Goal: Check status: Check status

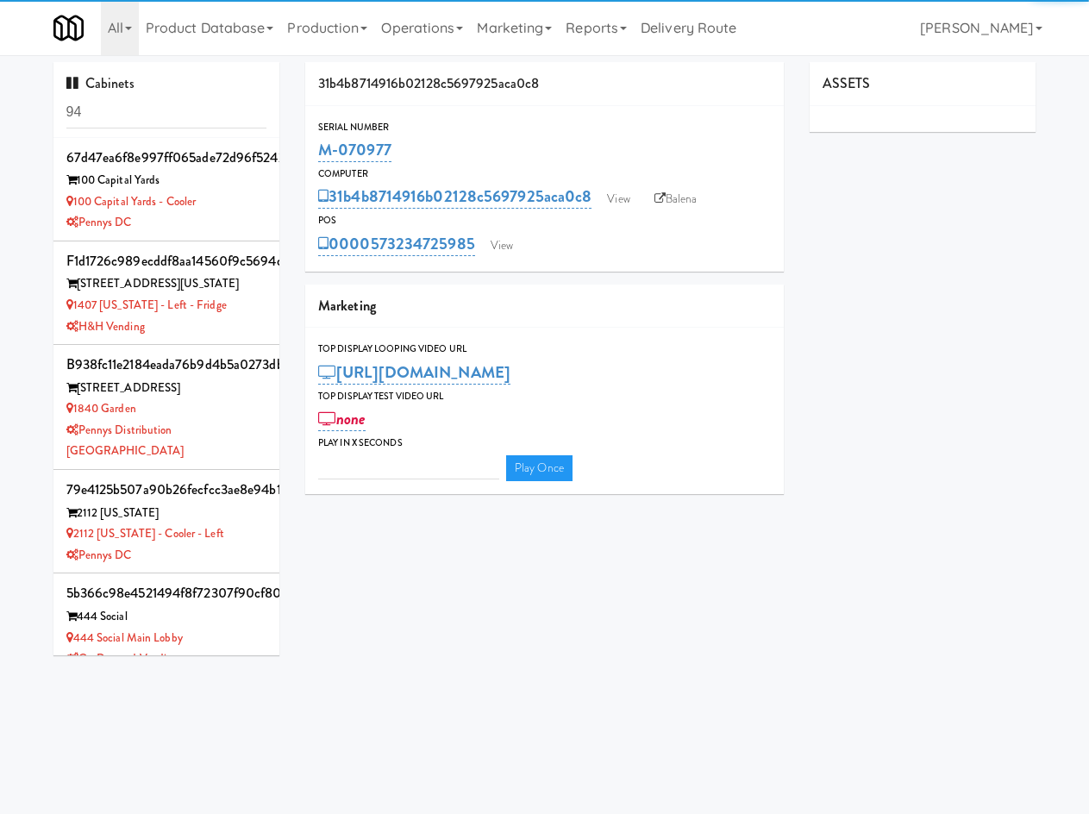
type input "3"
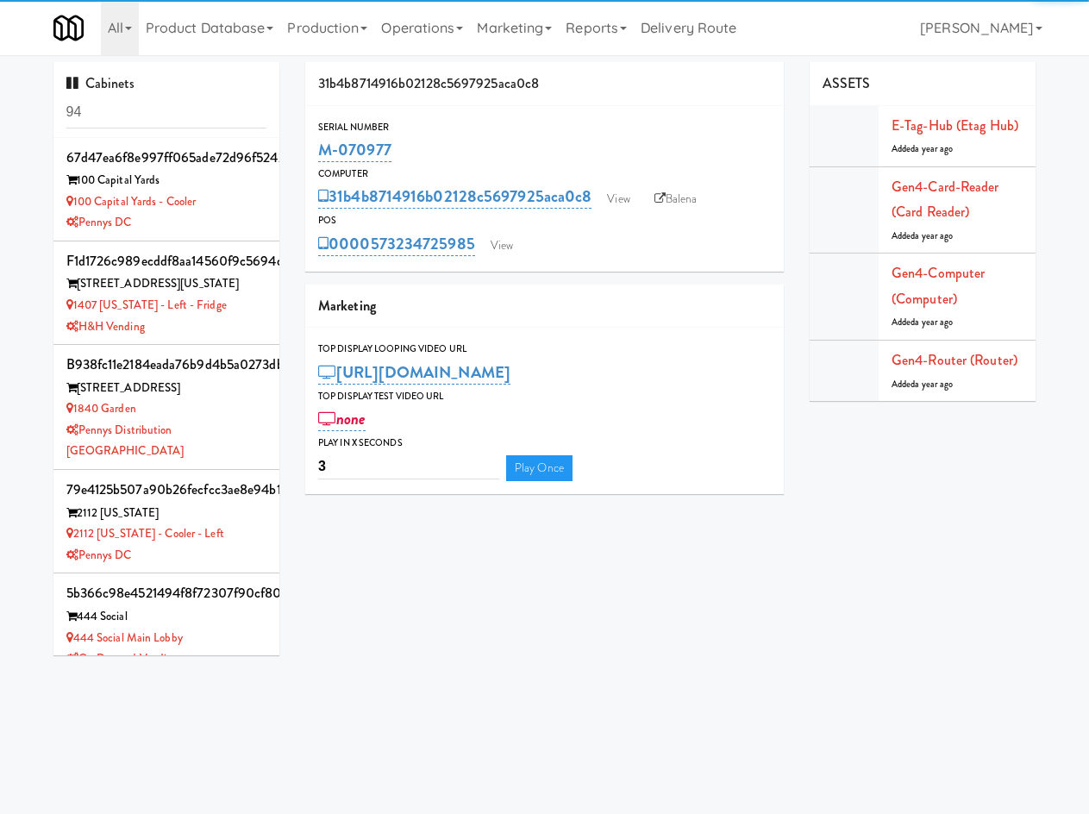
click at [166, 116] on input "94" at bounding box center [166, 113] width 201 height 32
click at [166, 115] on input "94" at bounding box center [166, 113] width 201 height 32
type input "rozie"
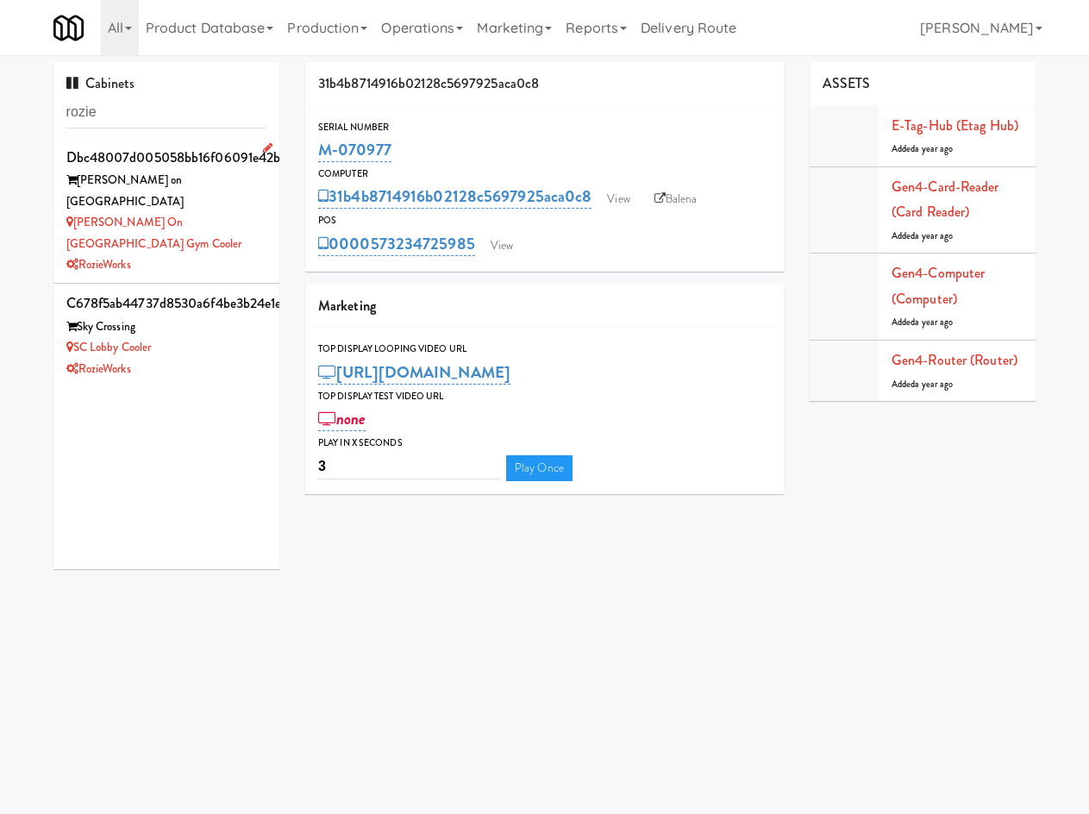
click at [177, 254] on div "RozieWorks" at bounding box center [166, 265] width 201 height 22
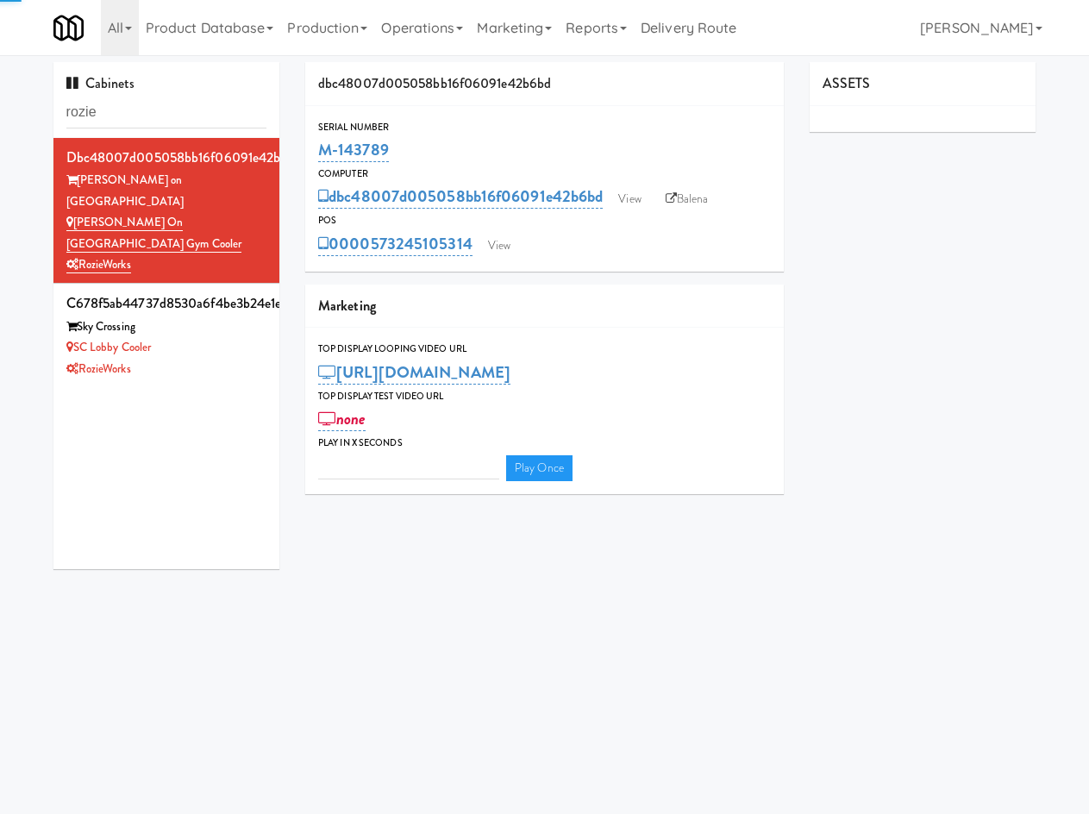
type input "3"
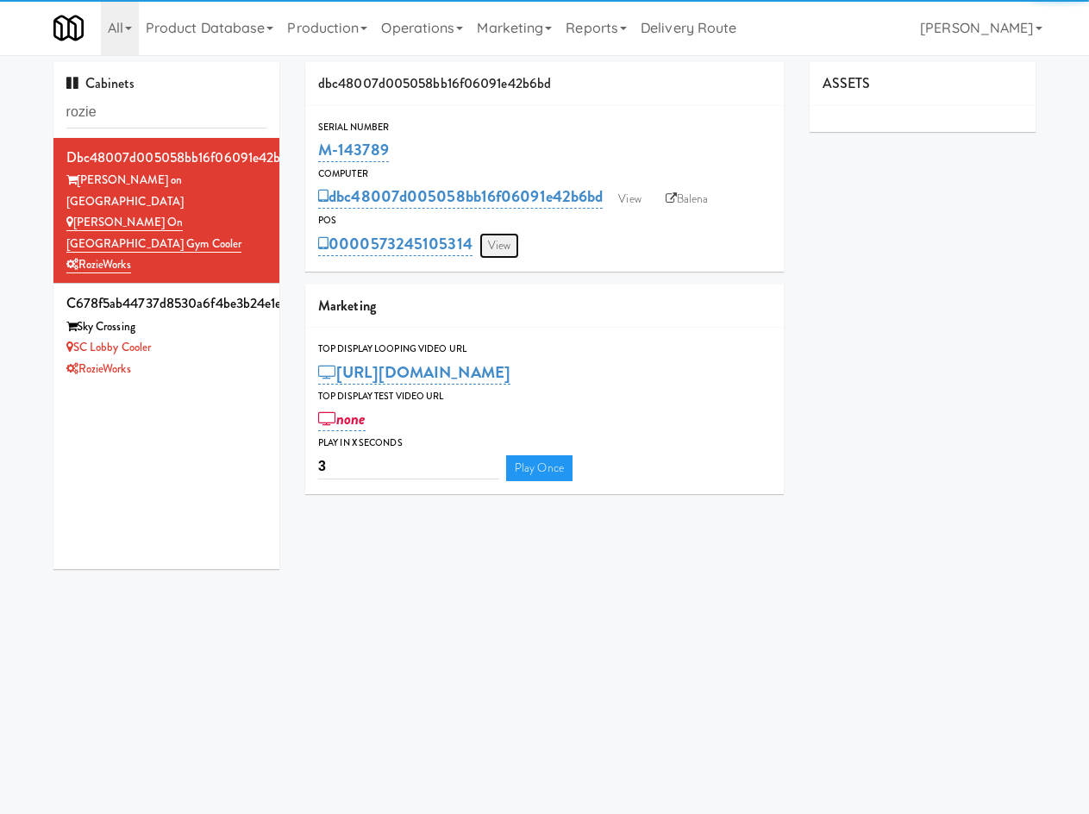
click at [497, 243] on link "View" at bounding box center [499, 246] width 40 height 26
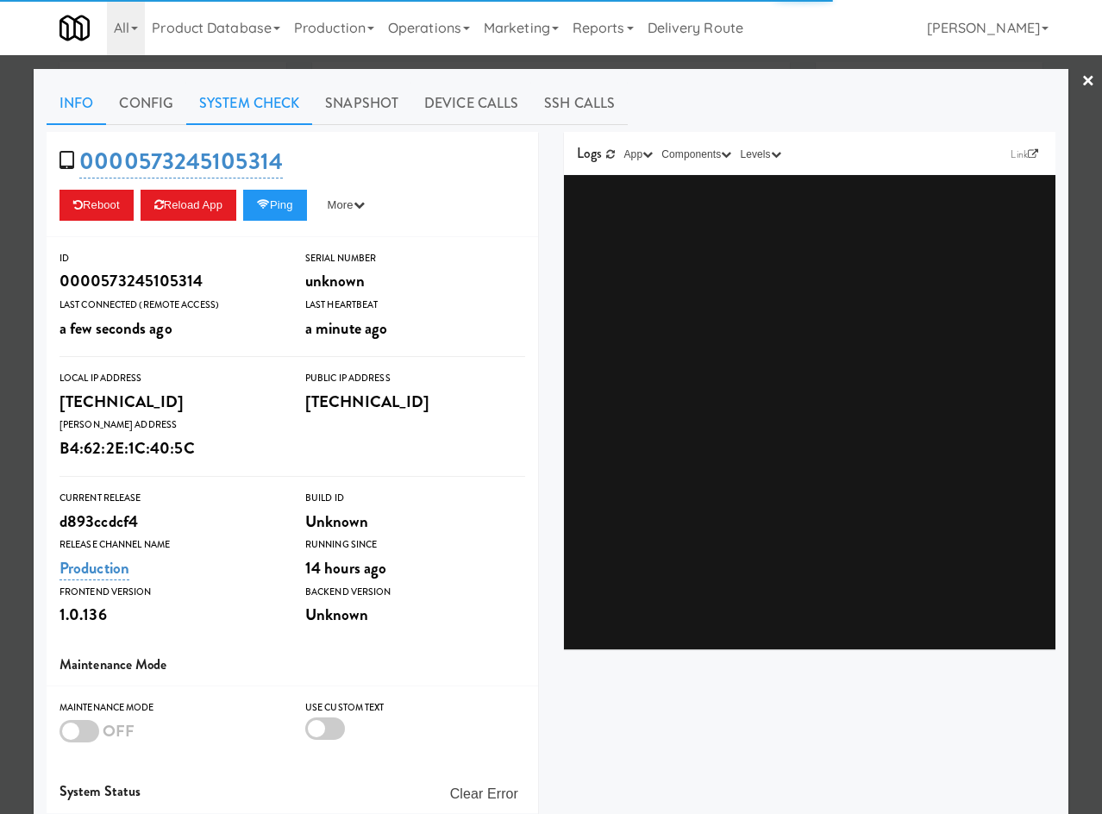
click at [224, 107] on link "System Check" at bounding box center [249, 103] width 126 height 43
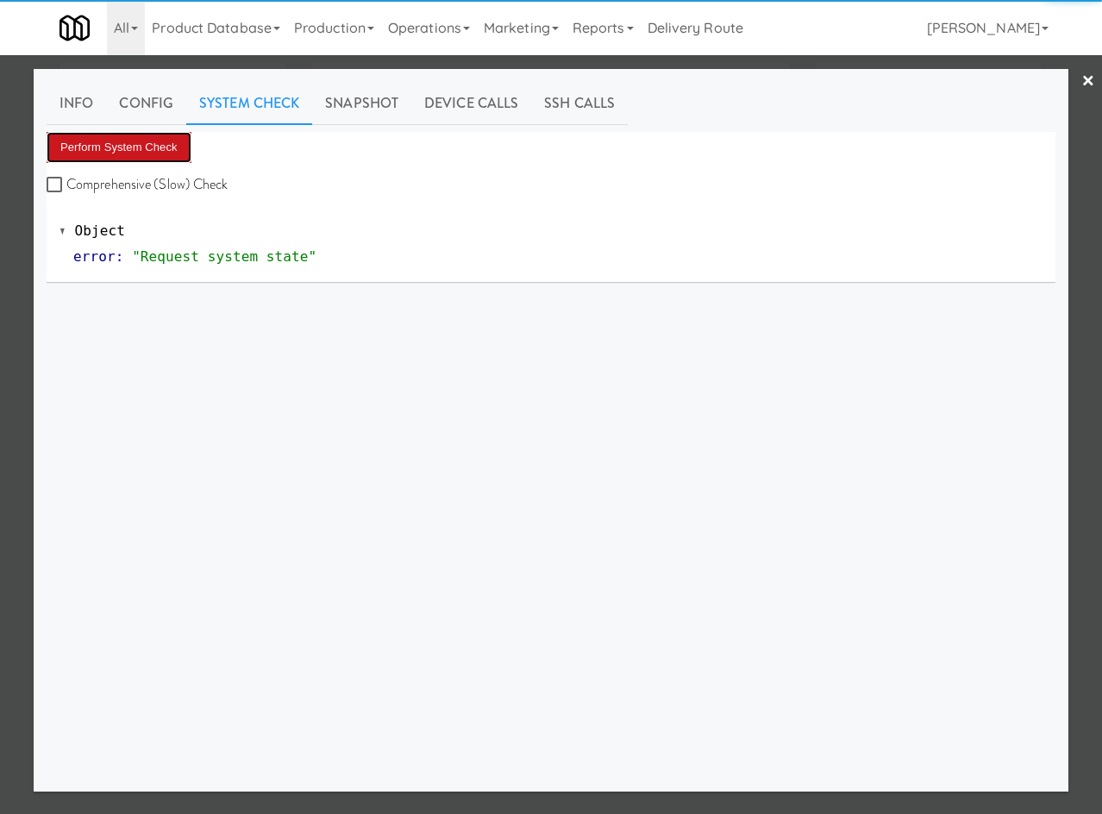
click at [159, 156] on button "Perform System Check" at bounding box center [119, 147] width 145 height 31
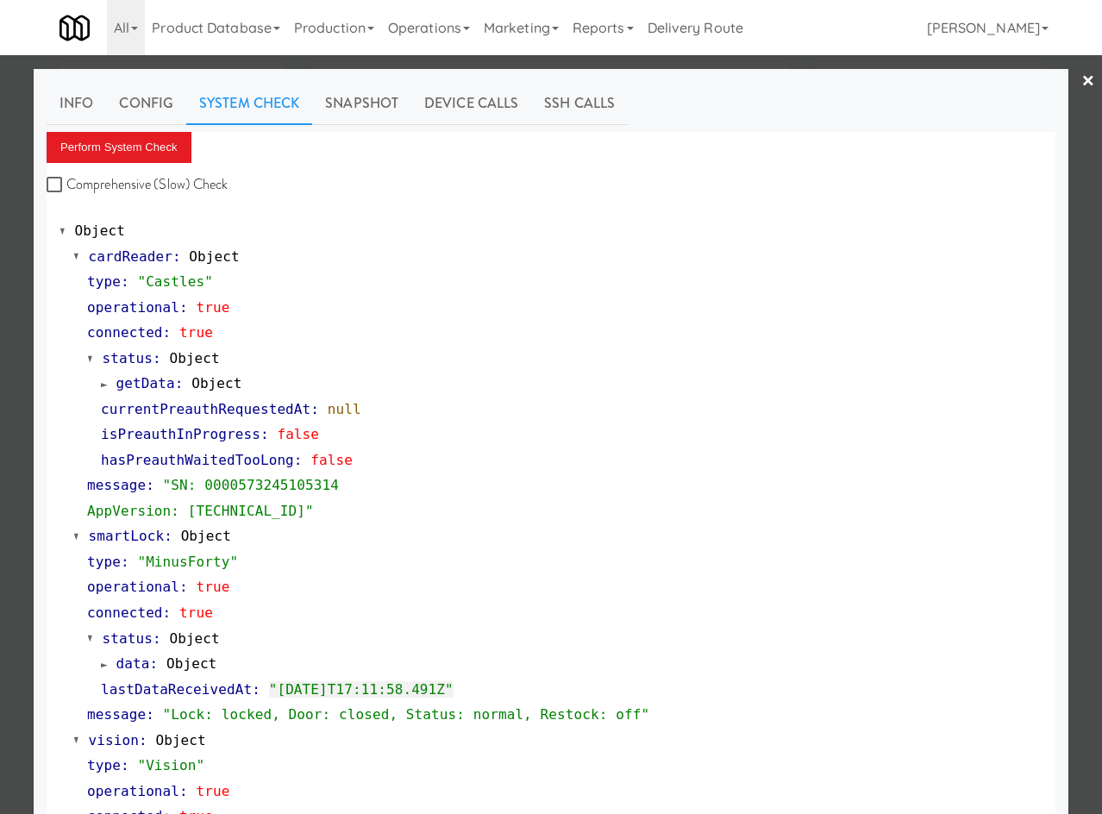
click at [341, 124] on link "Snapshot" at bounding box center [361, 103] width 99 height 43
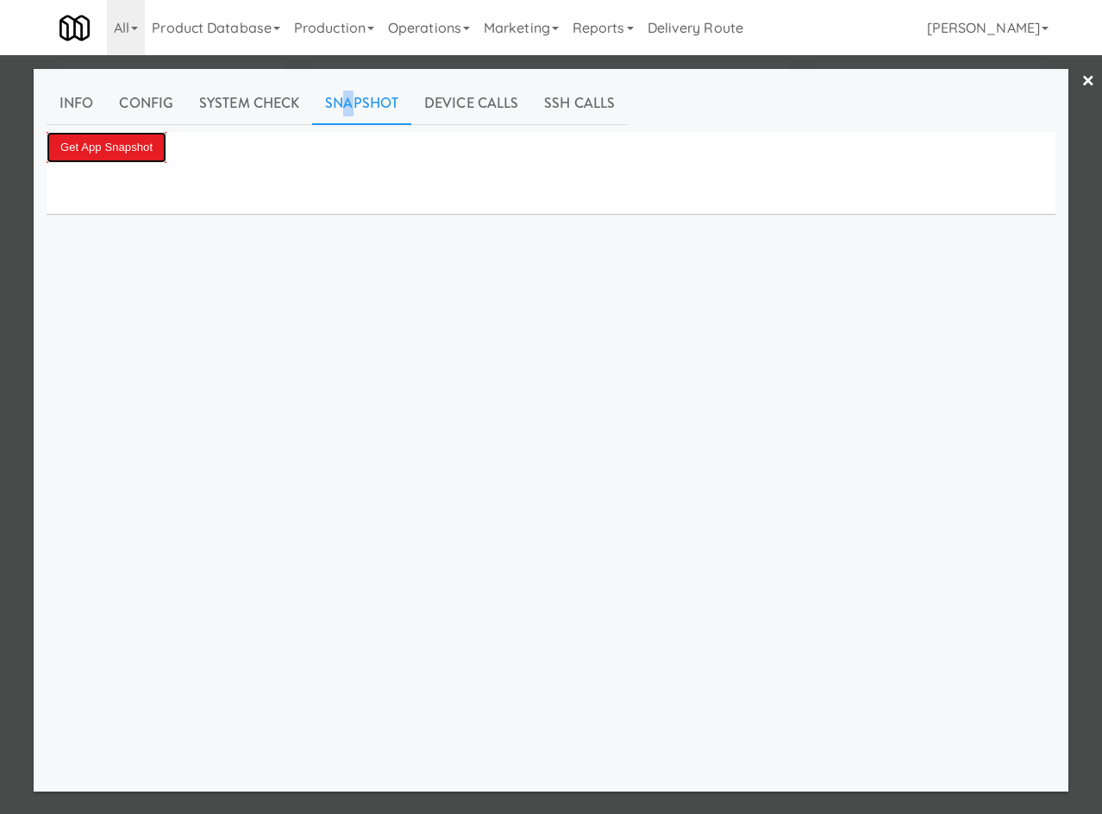
drag, startPoint x: 126, startPoint y: 156, endPoint x: 349, endPoint y: 260, distance: 246.1
click at [129, 153] on button "Get App Snapshot" at bounding box center [107, 147] width 120 height 31
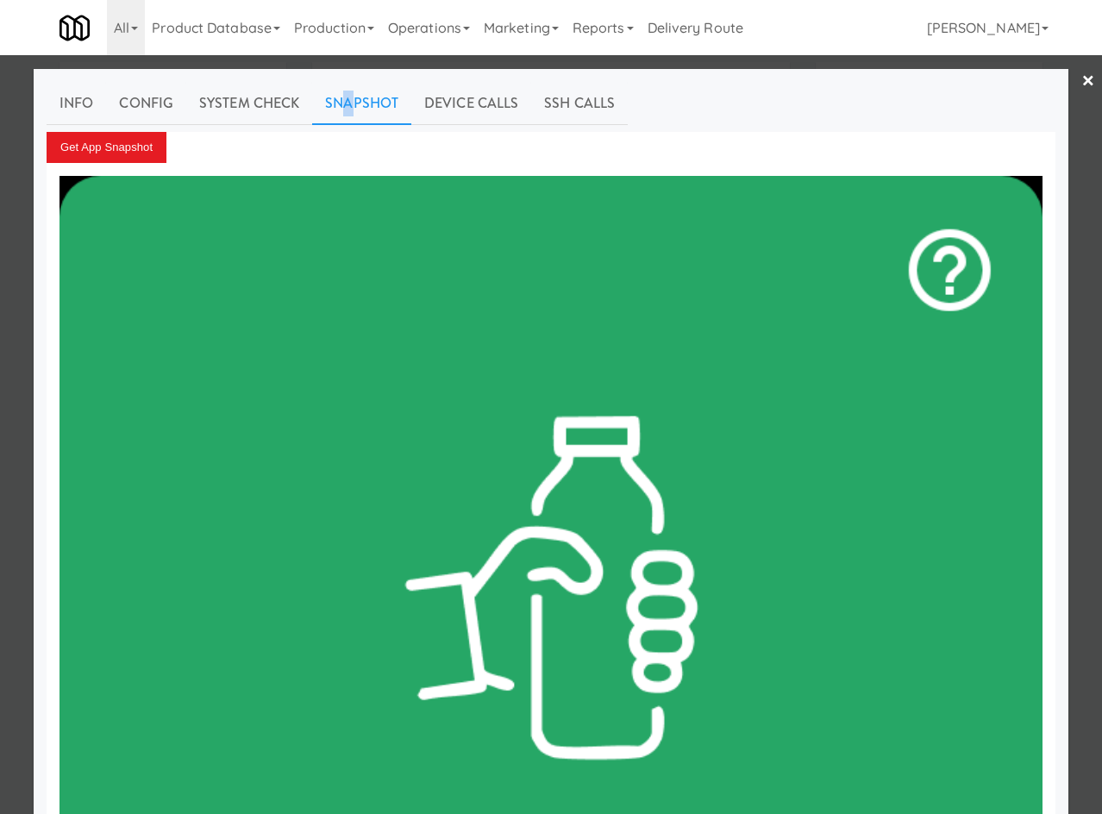
drag, startPoint x: 363, startPoint y: 388, endPoint x: 365, endPoint y: 153, distance: 235.4
click at [394, 65] on div at bounding box center [551, 407] width 1102 height 814
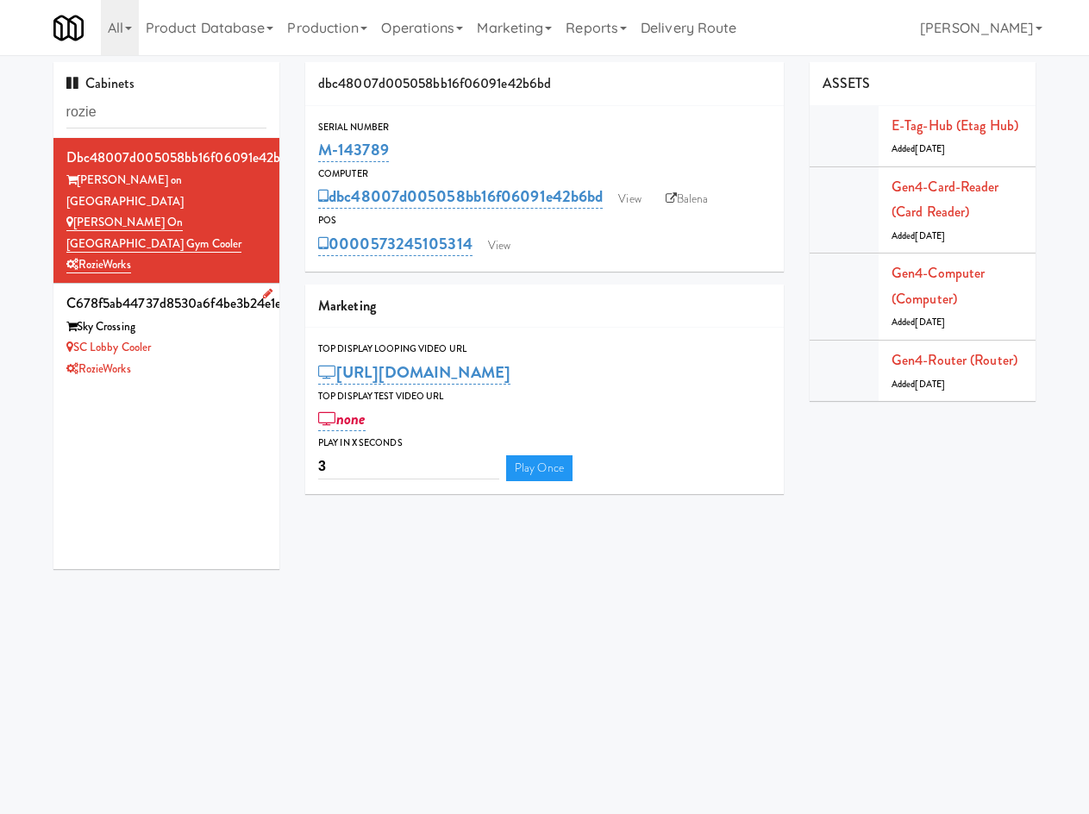
click at [175, 359] on div "RozieWorks" at bounding box center [166, 370] width 201 height 22
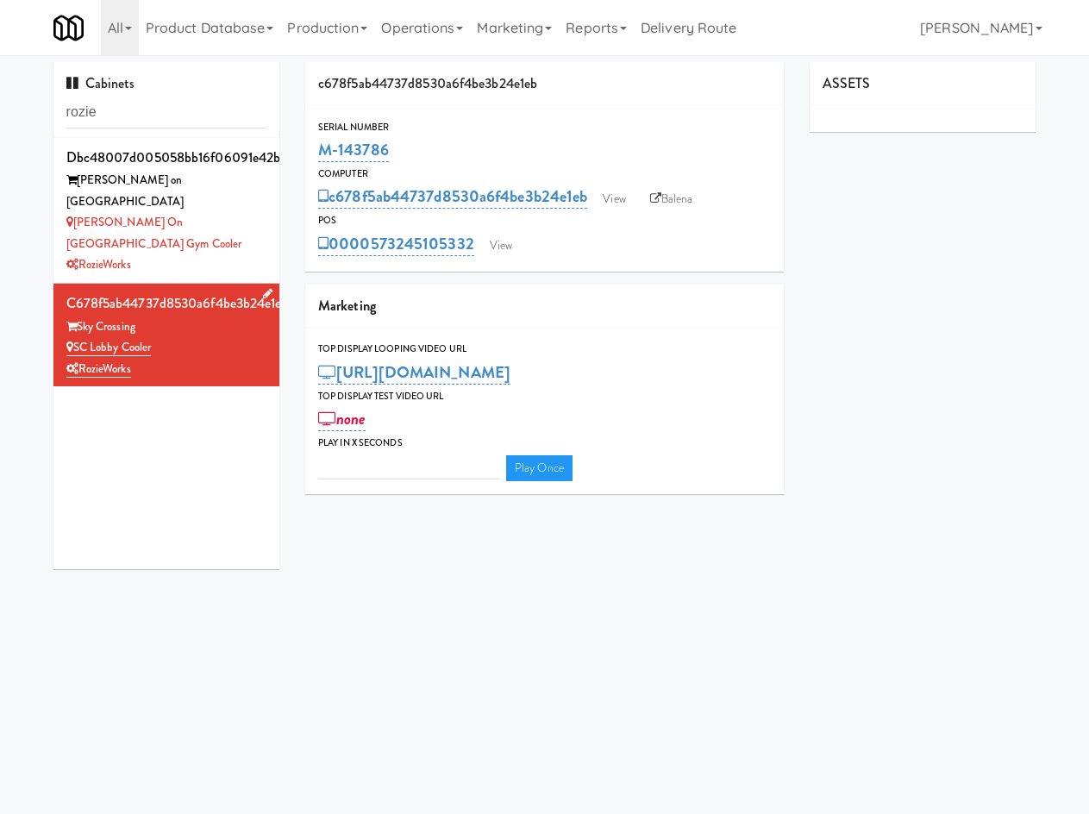
type input "3"
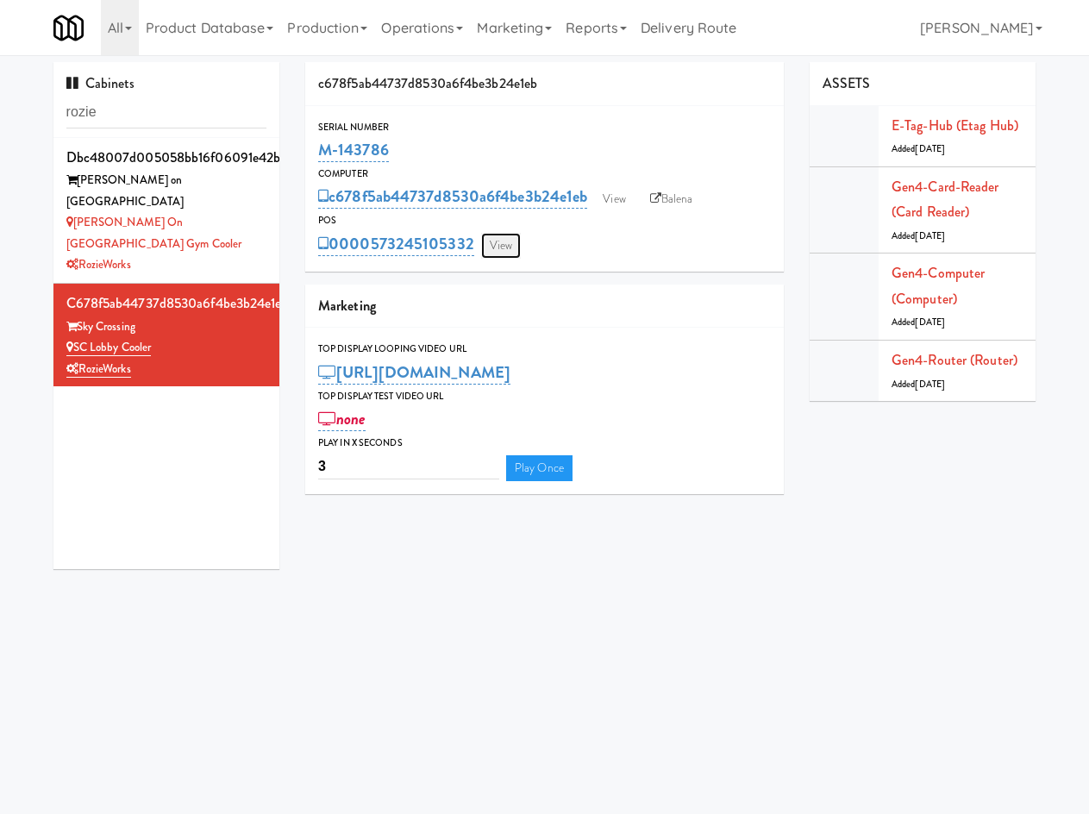
click at [504, 253] on link "View" at bounding box center [501, 246] width 40 height 26
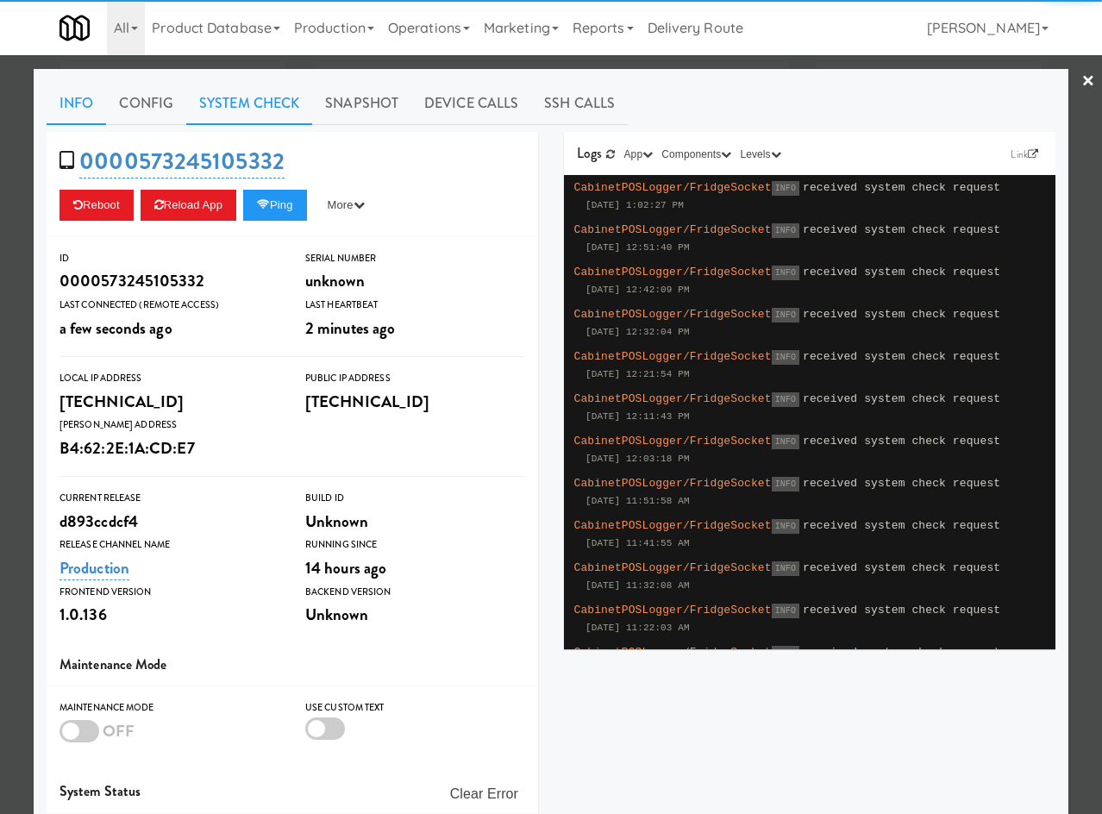
click at [263, 95] on link "System Check" at bounding box center [249, 103] width 126 height 43
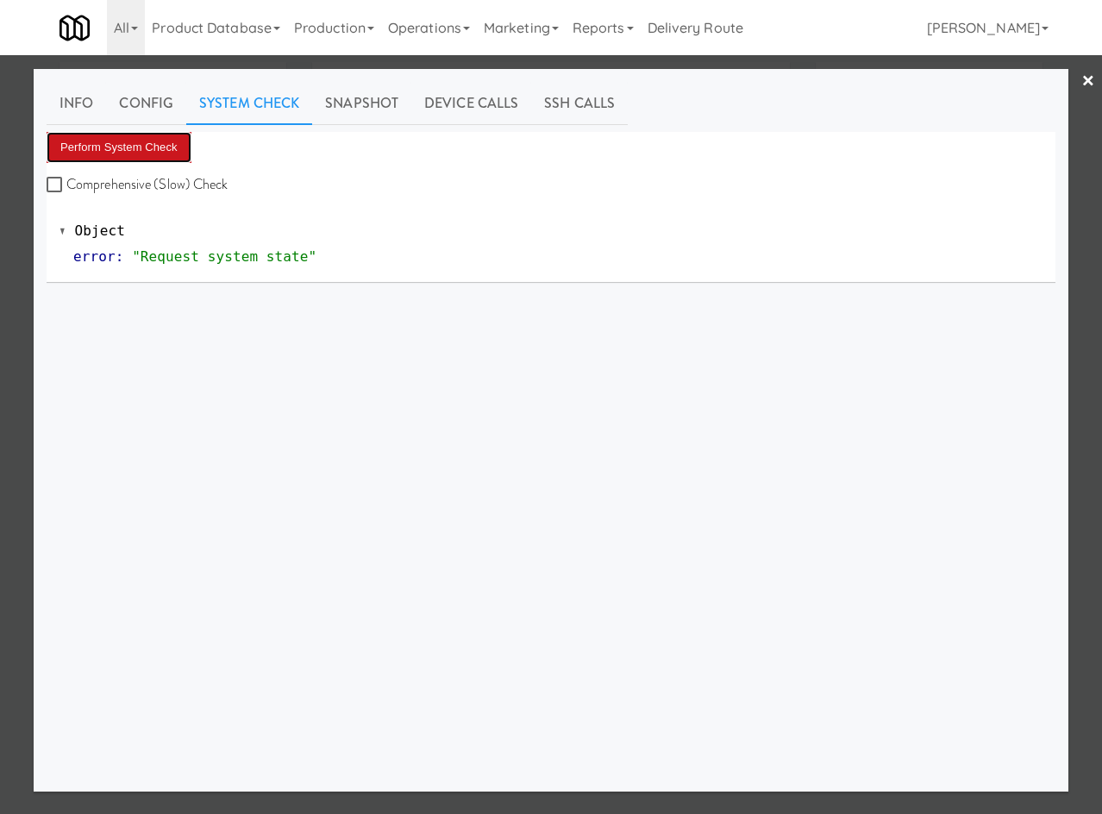
click at [132, 154] on button "Perform System Check" at bounding box center [119, 147] width 145 height 31
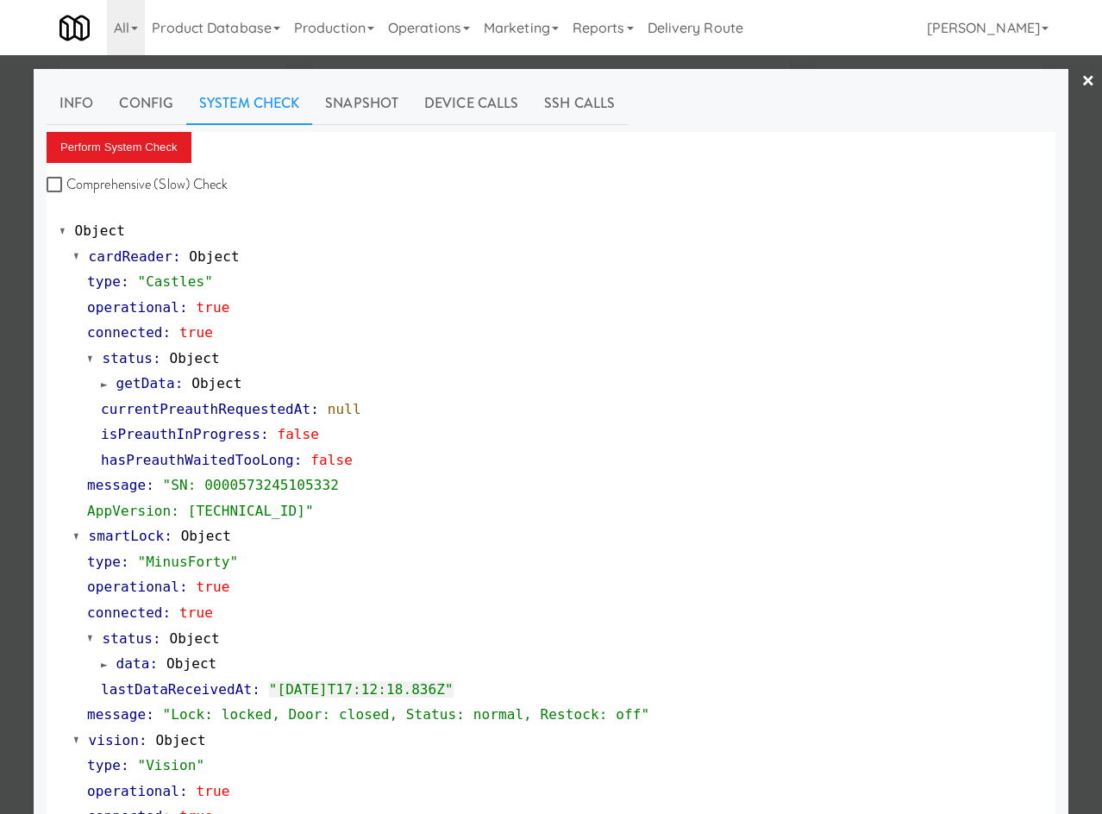
click at [1081, 78] on link "×" at bounding box center [1088, 81] width 14 height 53
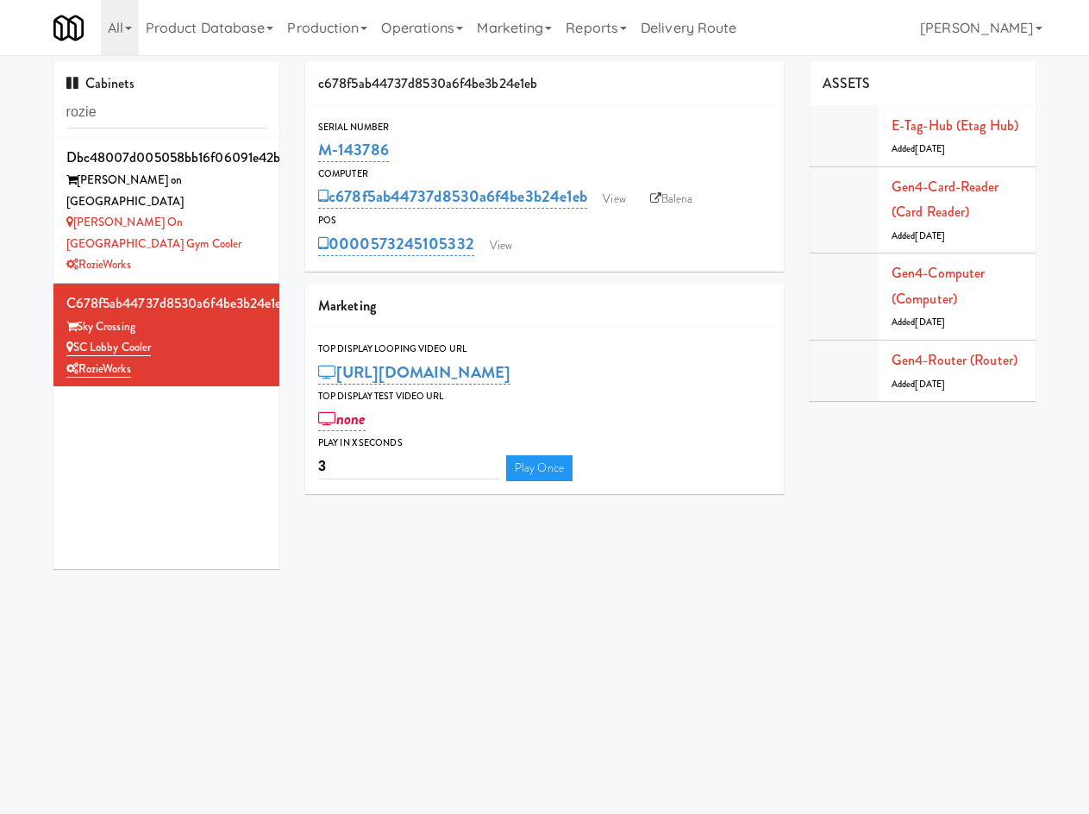
drag, startPoint x: 379, startPoint y: 155, endPoint x: 316, endPoint y: 146, distance: 63.6
click at [316, 146] on div "Serial Number M-143786" at bounding box center [544, 142] width 478 height 47
copy link "M-143786"
click at [218, 254] on div "RozieWorks" at bounding box center [166, 265] width 201 height 22
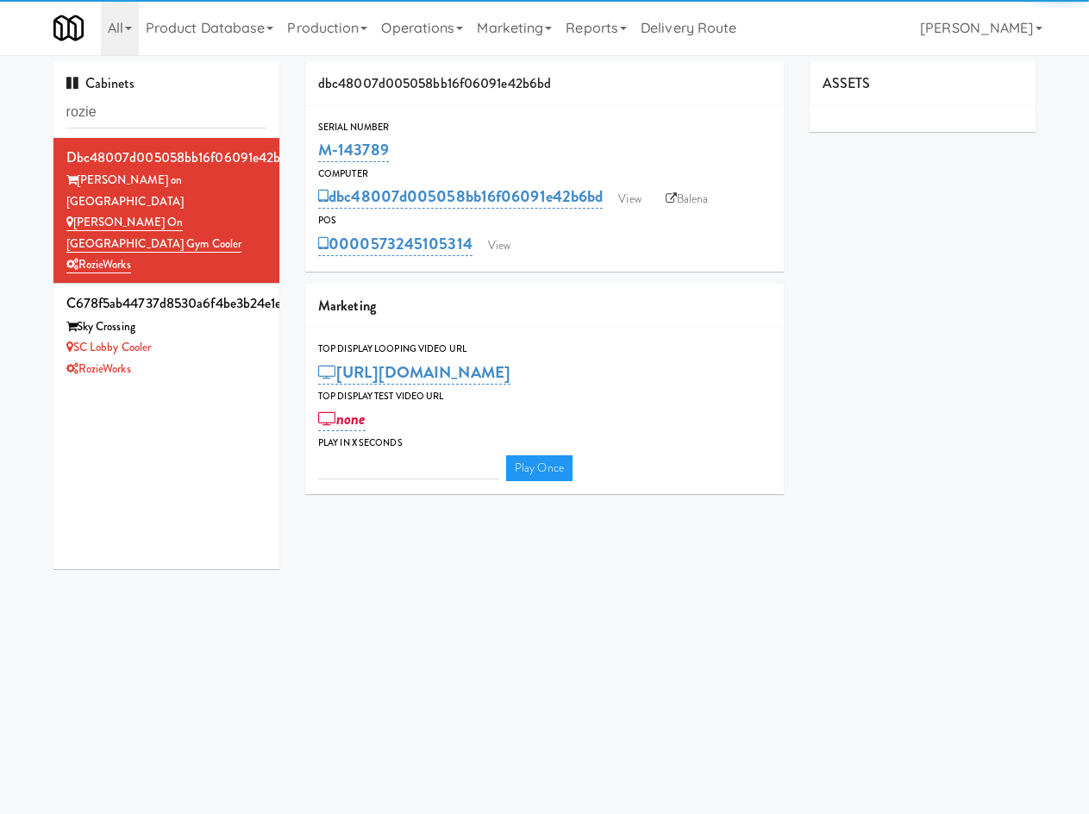
type input "3"
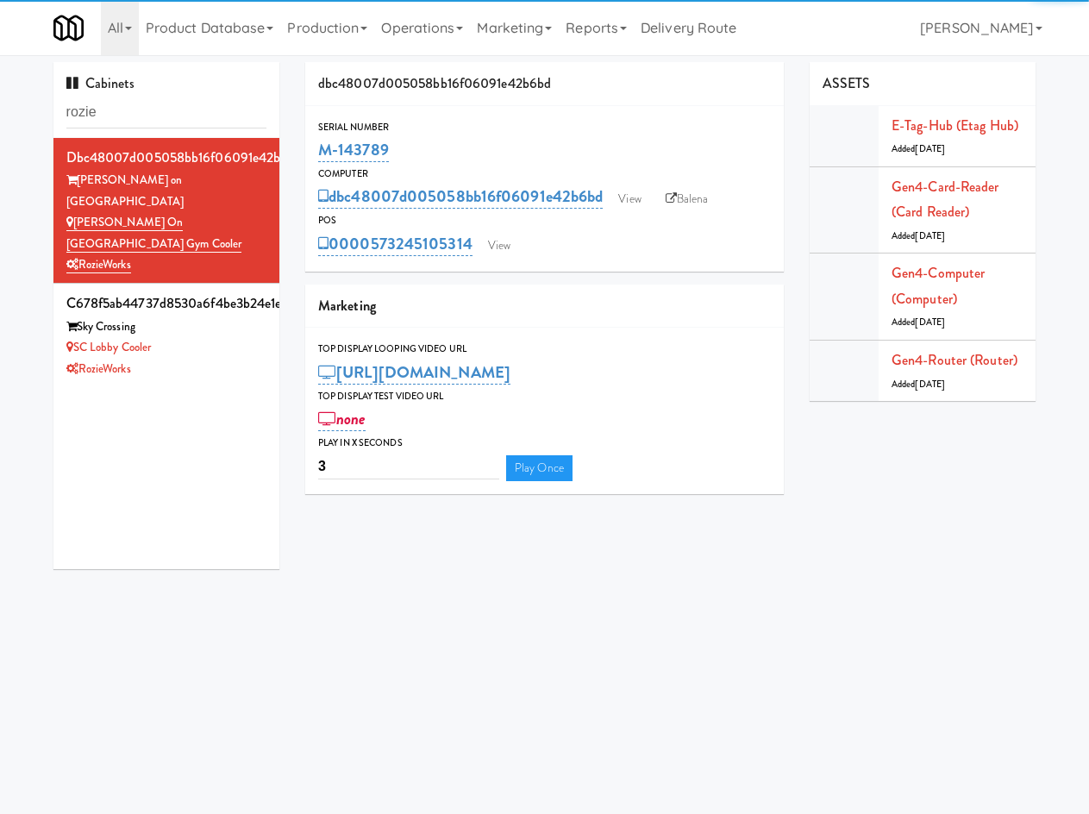
drag, startPoint x: 413, startPoint y: 150, endPoint x: 302, endPoint y: 141, distance: 111.6
click at [302, 141] on div "dbc48007d005058bb16f06091e42b6bd Serial Number M-143789 Computer dbc48007d00505…" at bounding box center [544, 284] width 504 height 445
copy link "M-143789"
drag, startPoint x: 219, startPoint y: 313, endPoint x: 223, endPoint y: 300, distance: 13.6
click at [219, 337] on div "SC Lobby Cooler" at bounding box center [166, 348] width 201 height 22
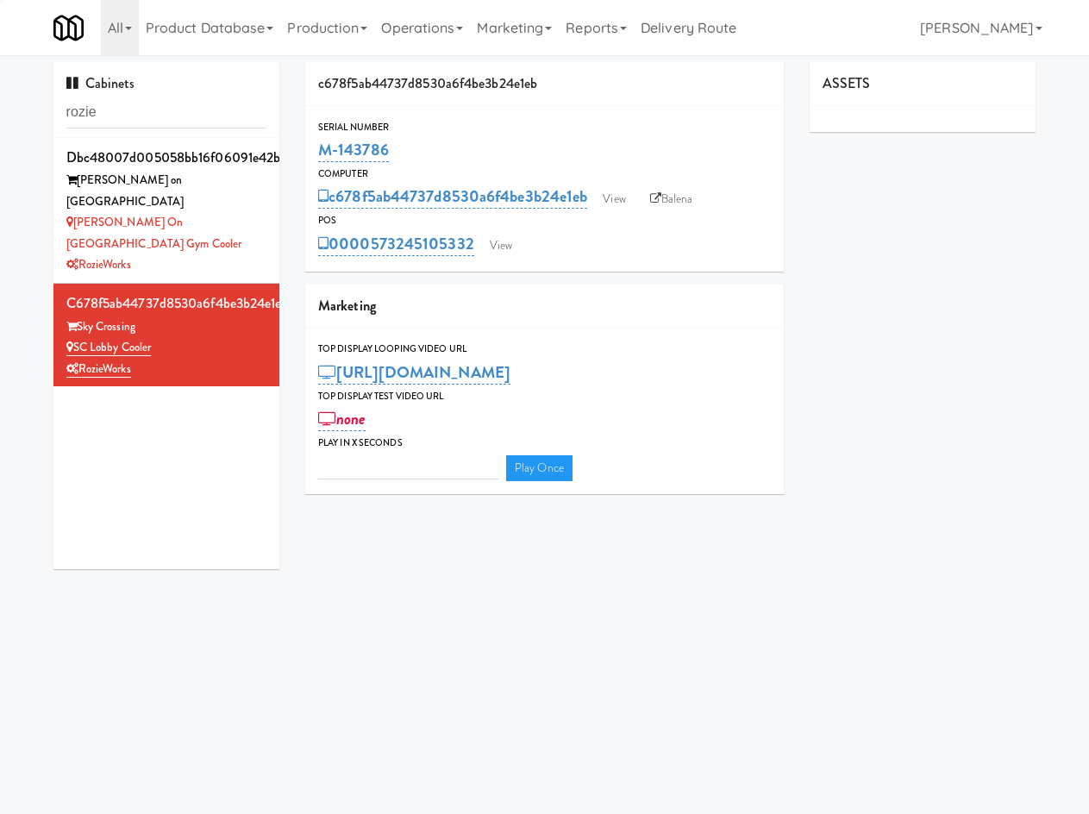
type input "3"
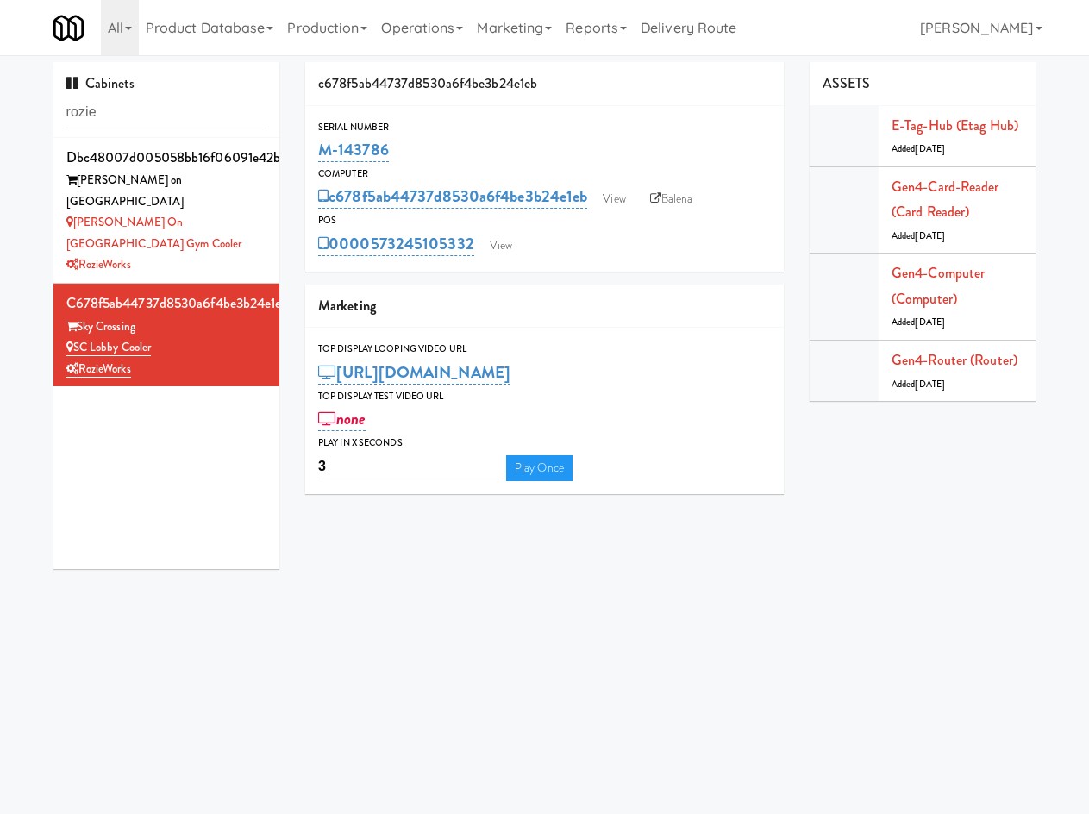
drag, startPoint x: 411, startPoint y: 145, endPoint x: 310, endPoint y: 151, distance: 101.9
click at [310, 151] on div "Serial Number M-143786" at bounding box center [544, 142] width 478 height 47
copy link "M-143786"
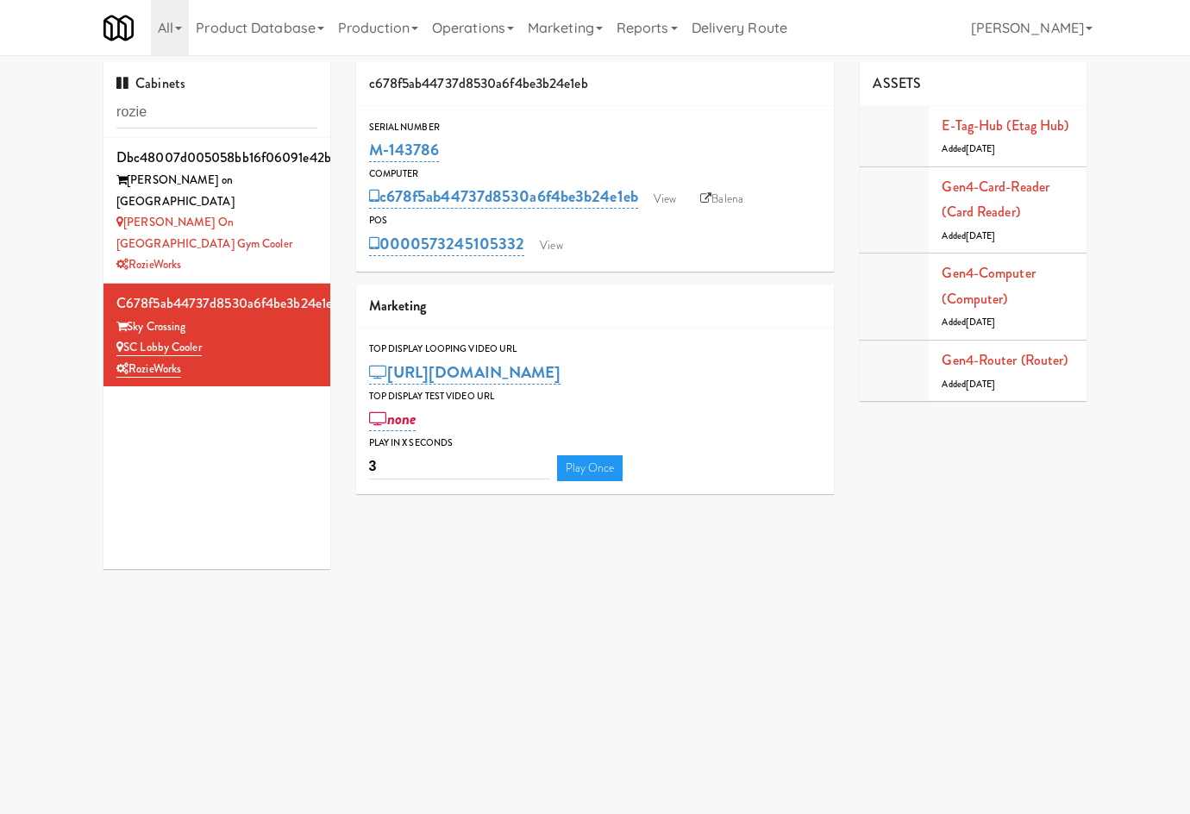
click at [514, 133] on div "Serial Number" at bounding box center [595, 127] width 453 height 17
drag, startPoint x: 471, startPoint y: 152, endPoint x: 779, endPoint y: 295, distance: 339.4
click at [366, 161] on div "Serial Number M-143786" at bounding box center [595, 142] width 478 height 47
copy link "M-143786"
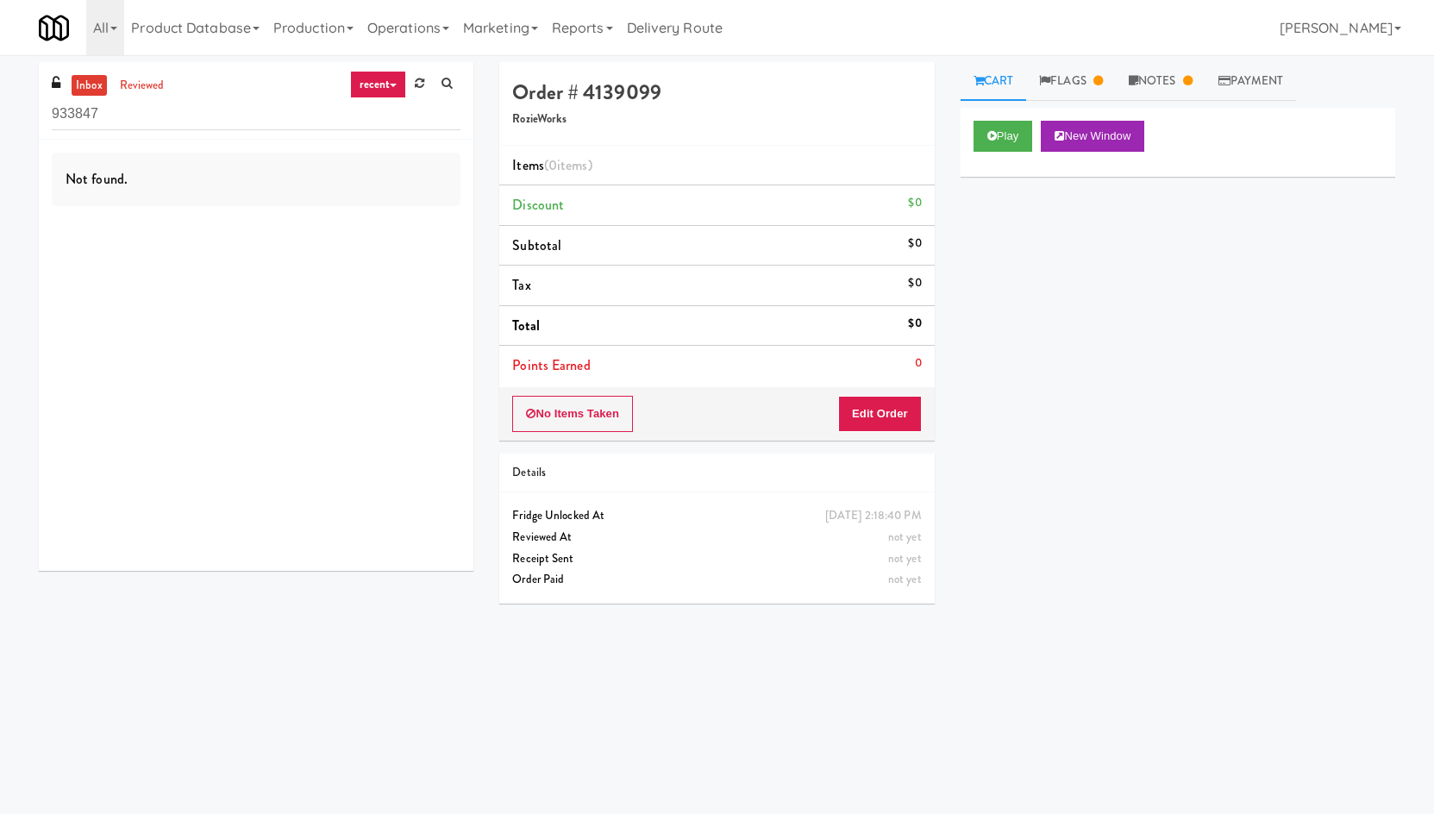
click at [99, 535] on div "Not found." at bounding box center [256, 355] width 435 height 431
click at [1057, 86] on link "Flags" at bounding box center [1071, 81] width 90 height 39
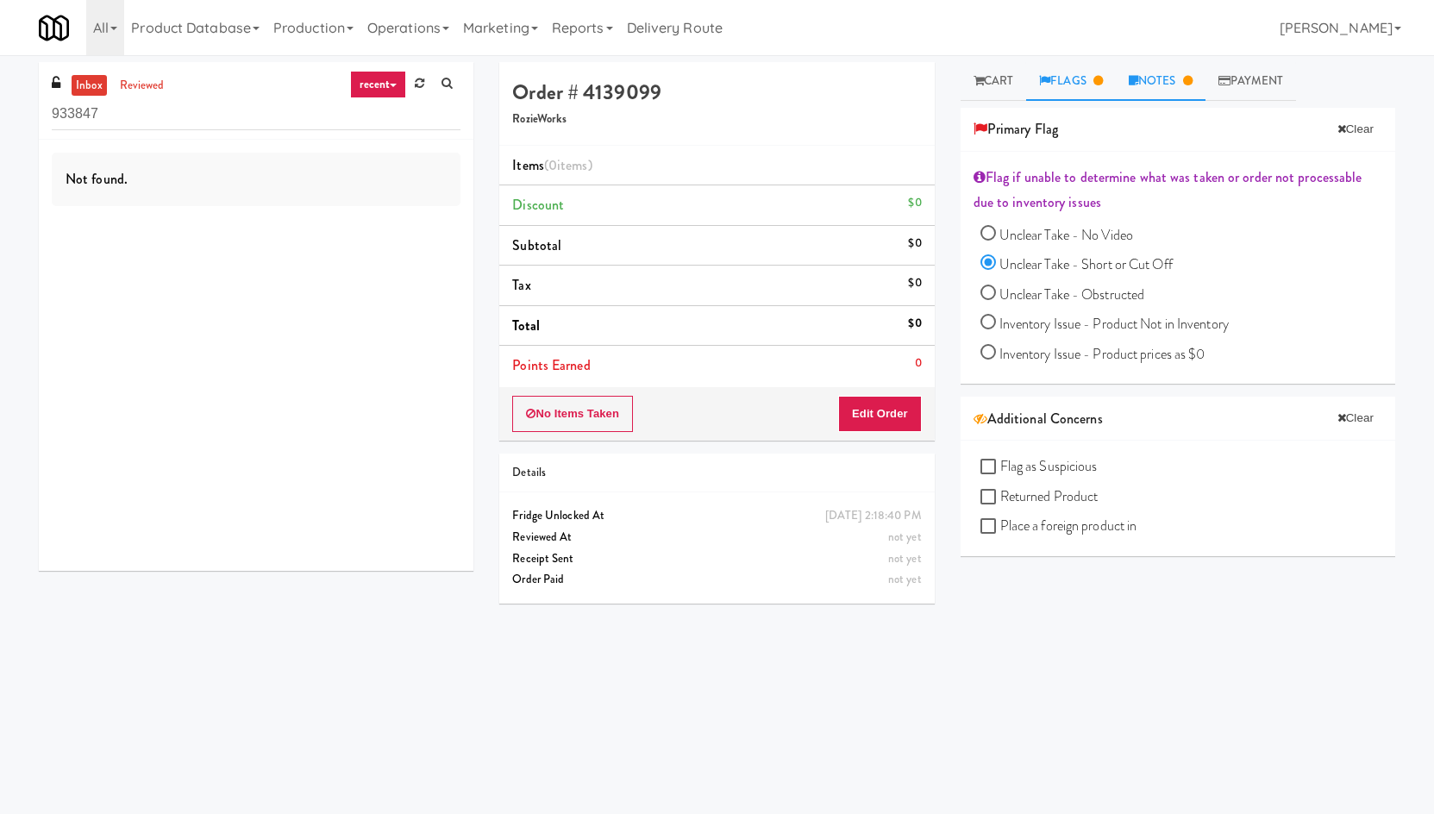
click at [1187, 78] on link "Notes" at bounding box center [1161, 81] width 90 height 39
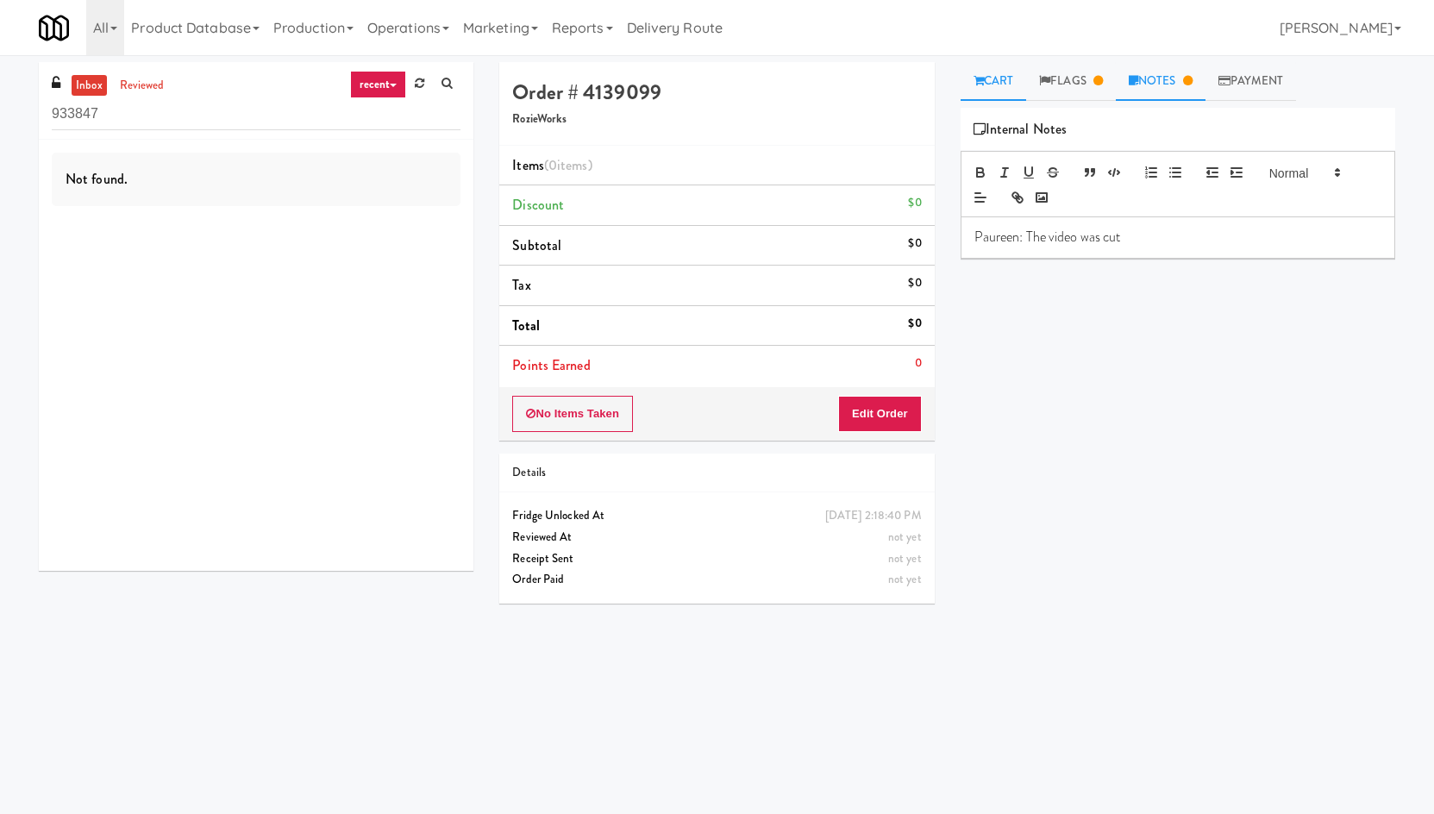
drag, startPoint x: 1065, startPoint y: 79, endPoint x: 971, endPoint y: 80, distance: 94.0
click at [1040, 82] on link "Flags" at bounding box center [1071, 81] width 90 height 39
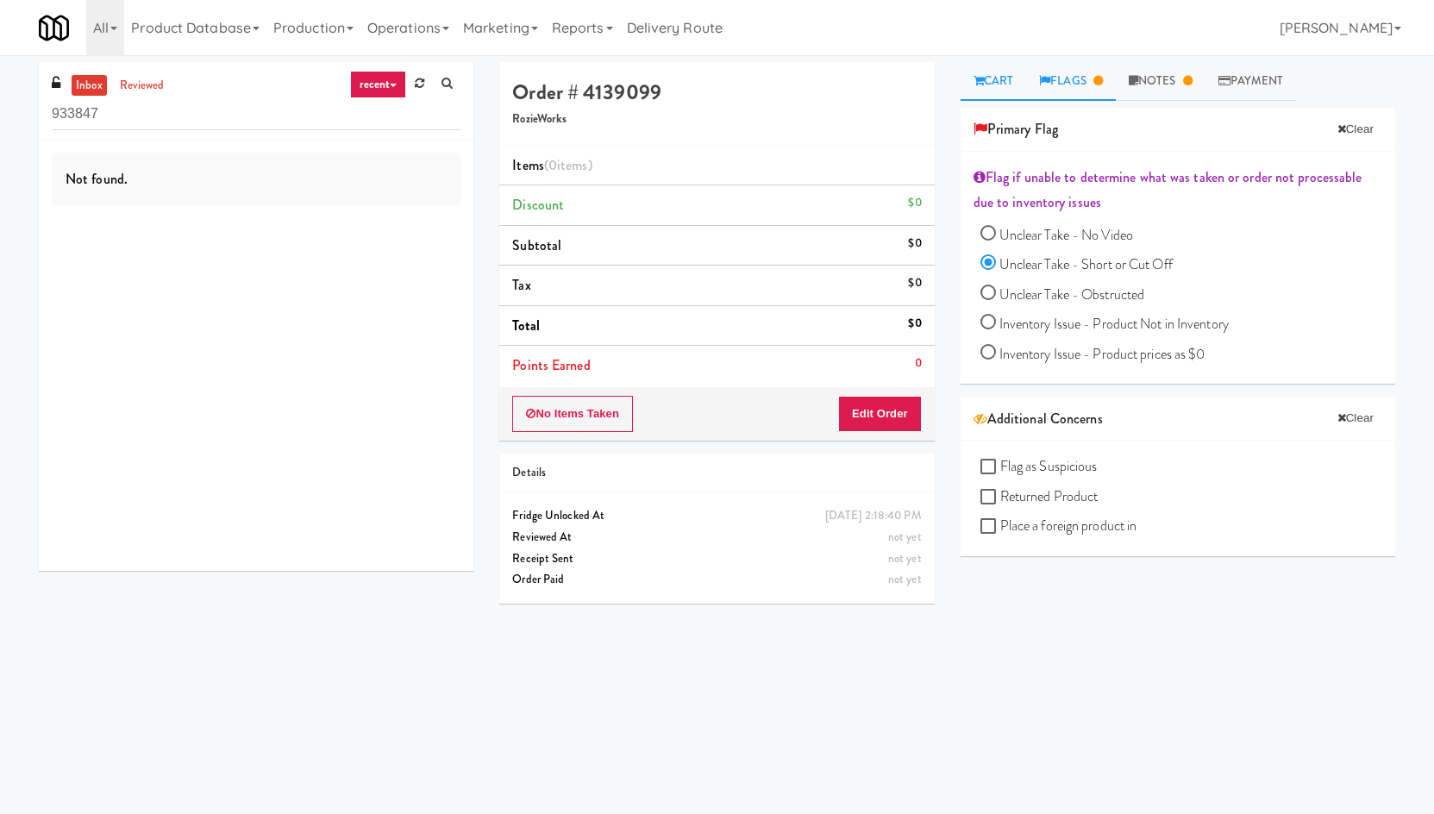
click at [971, 80] on link "Cart" at bounding box center [993, 81] width 66 height 39
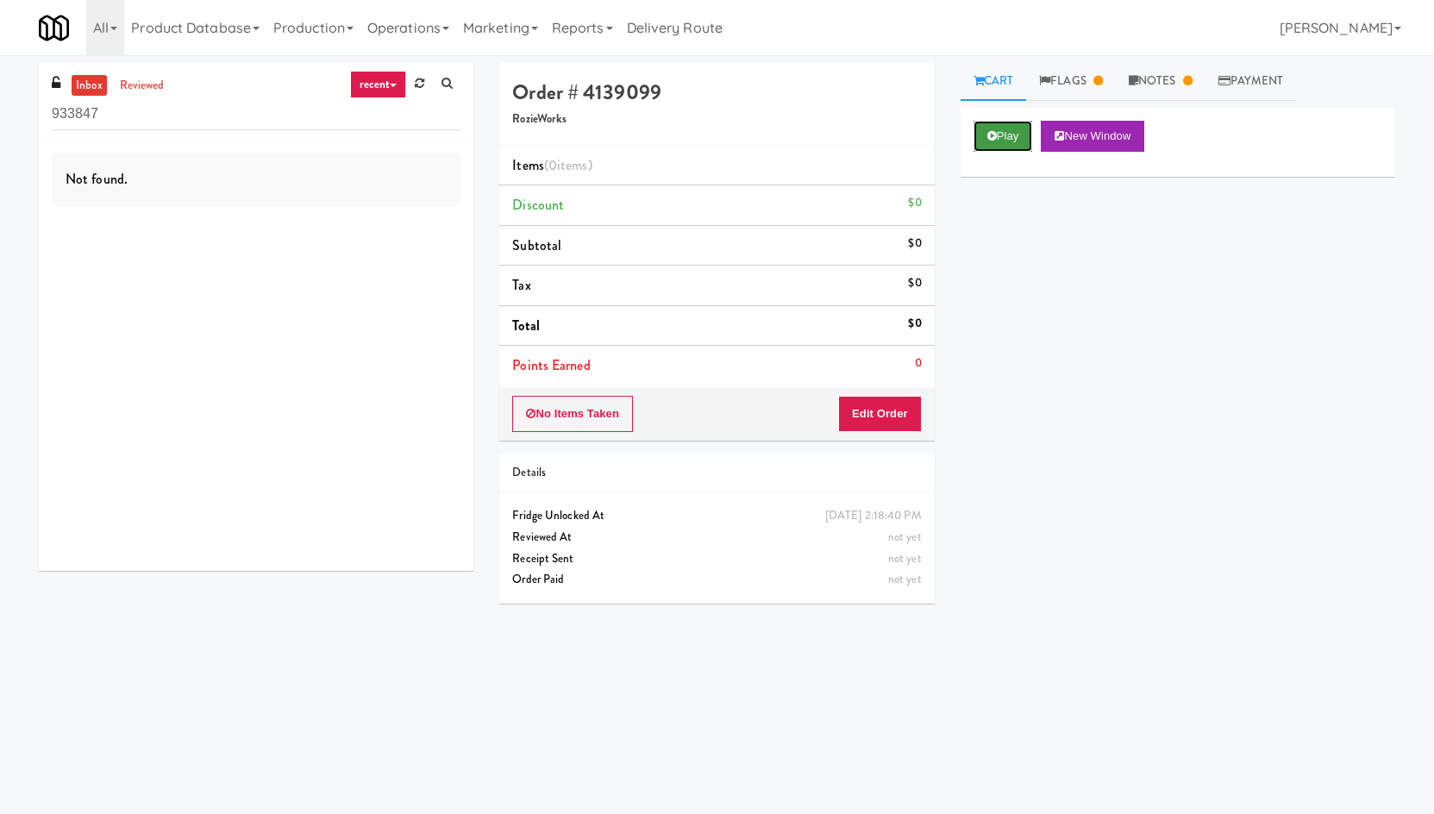
click at [1017, 147] on button "Play" at bounding box center [1002, 136] width 59 height 31
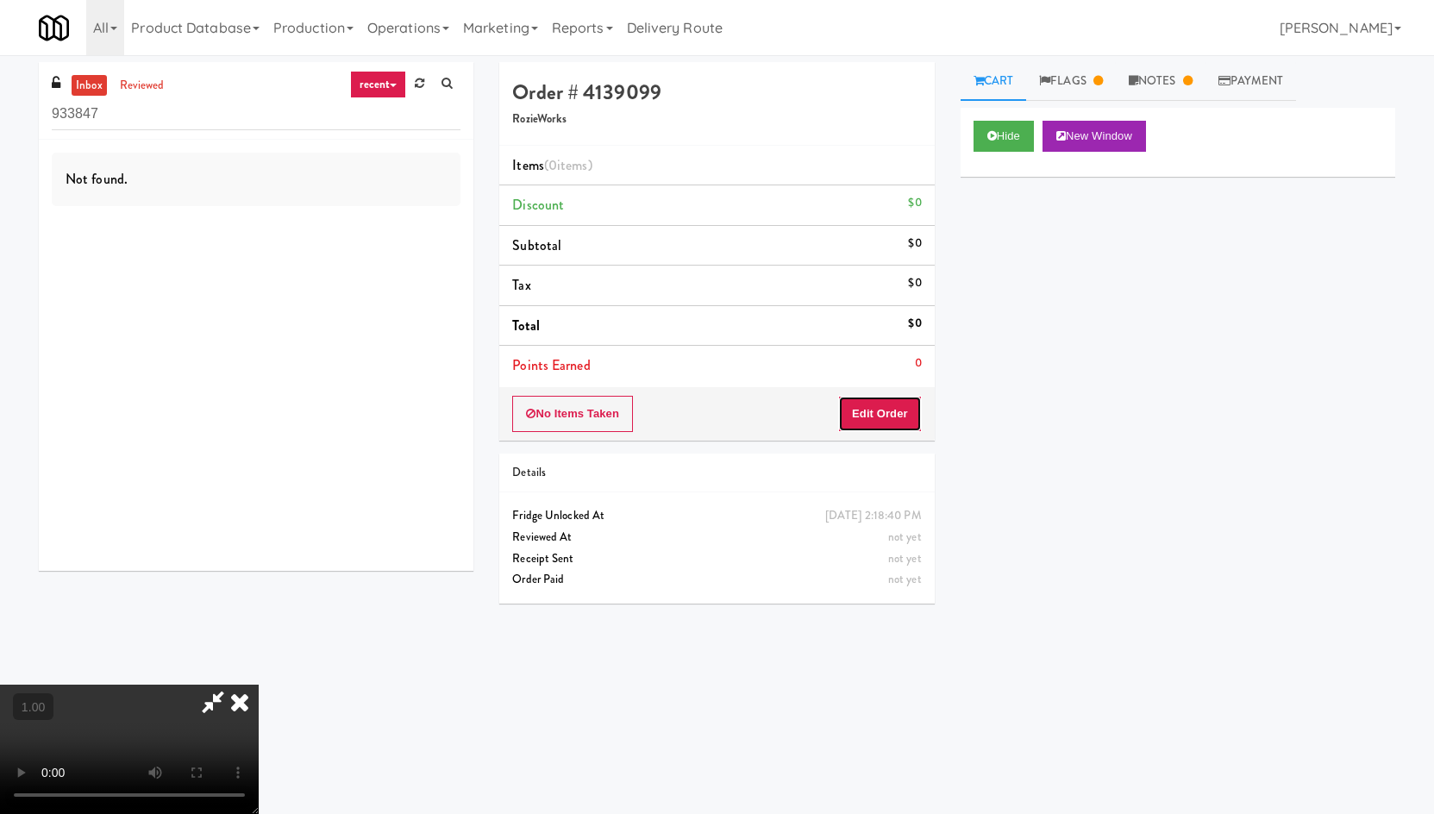
click at [901, 412] on button "Edit Order" at bounding box center [880, 414] width 84 height 36
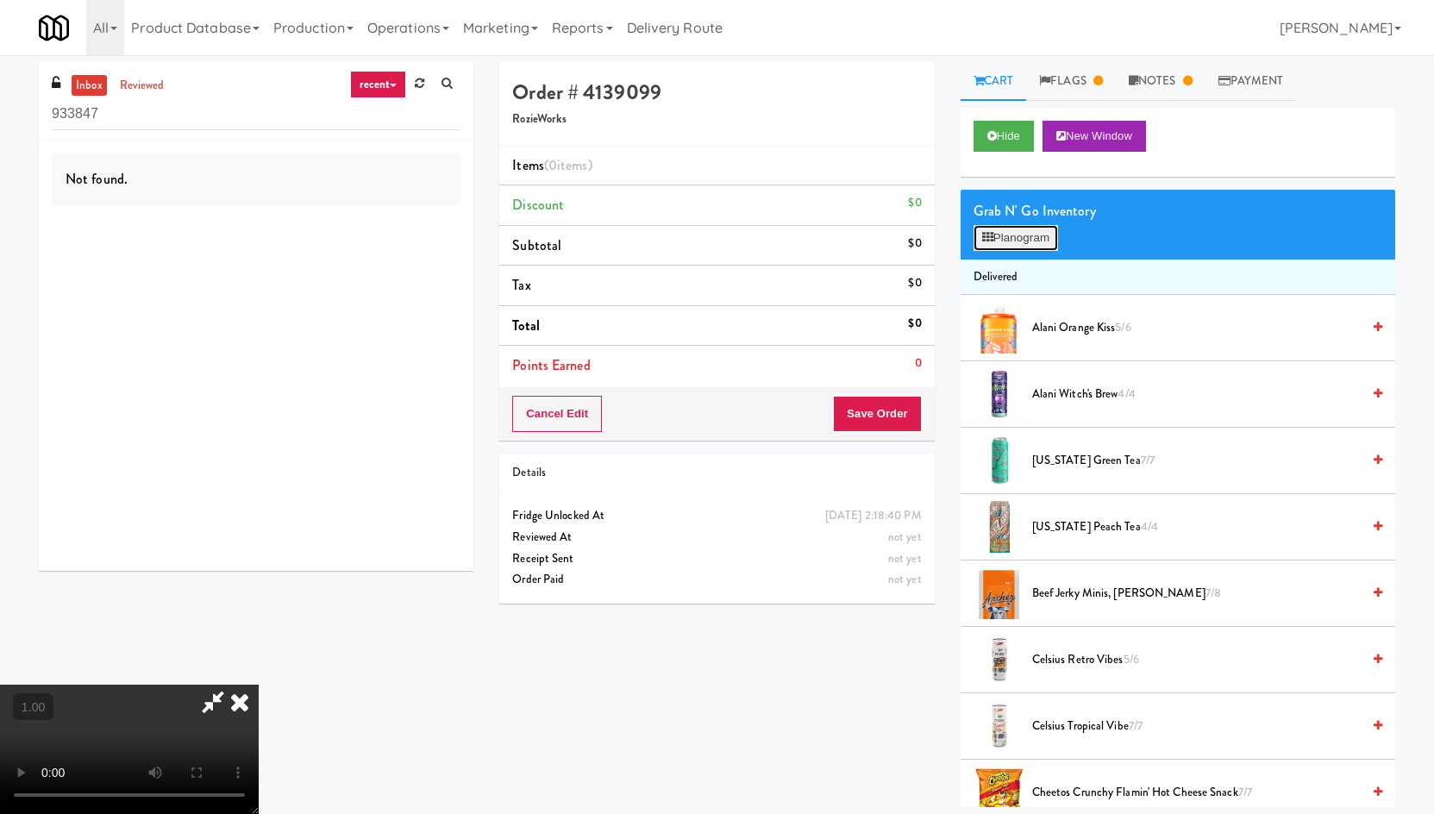
click at [1001, 225] on button "Planogram" at bounding box center [1015, 238] width 84 height 26
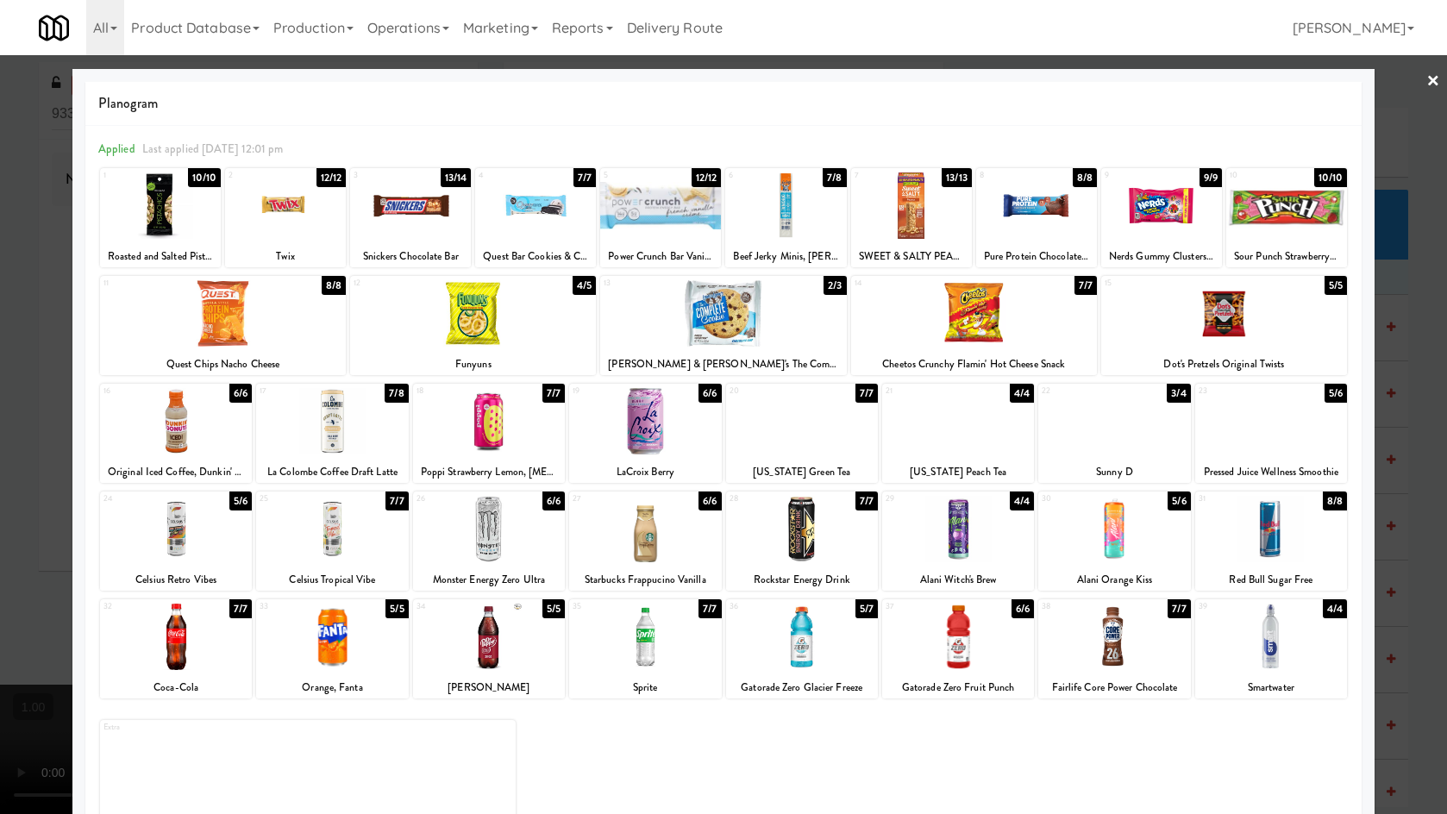
drag, startPoint x: 1424, startPoint y: 80, endPoint x: 1353, endPoint y: 117, distance: 80.6
click at [1426, 81] on link "×" at bounding box center [1433, 81] width 14 height 53
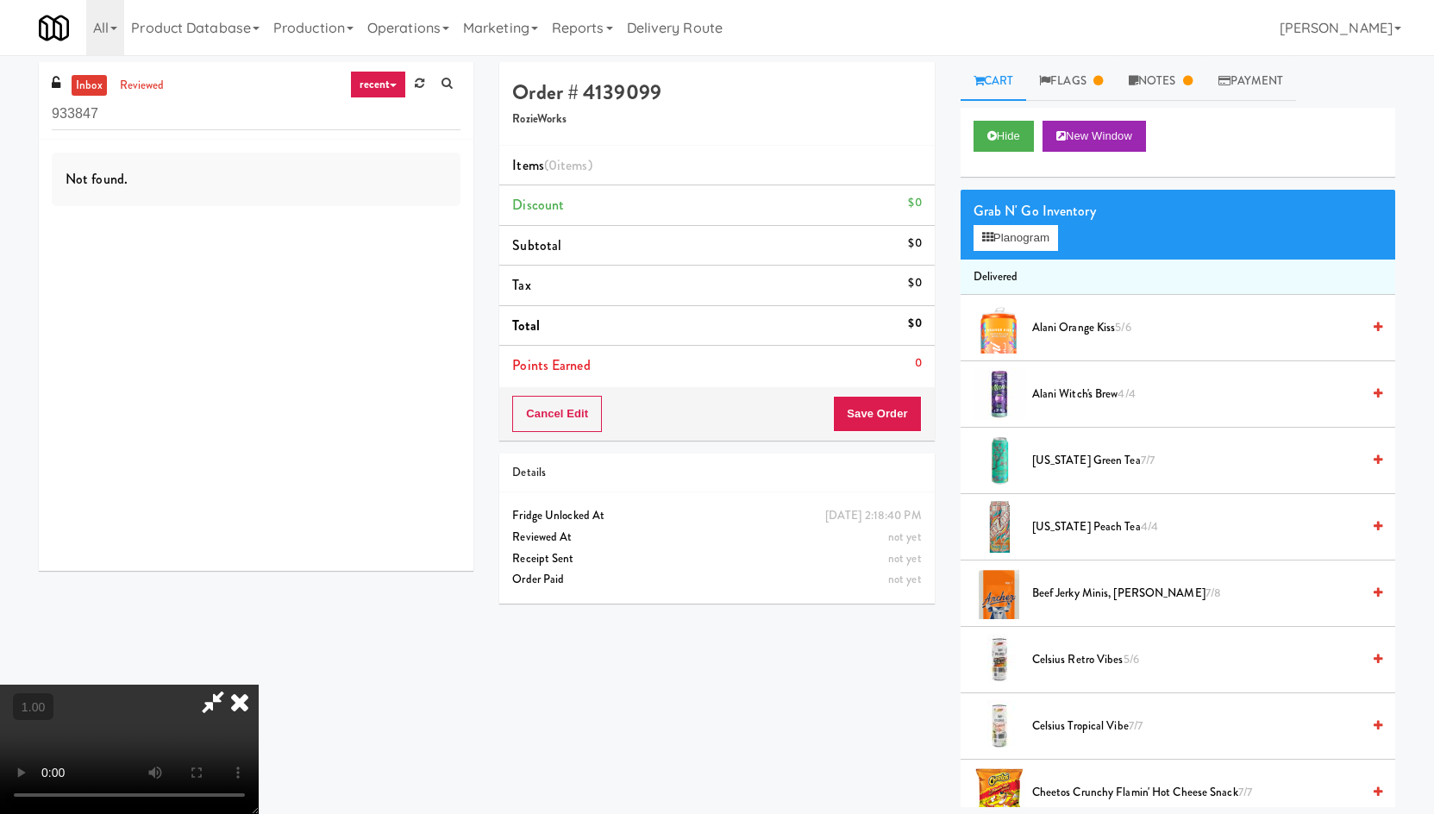
scroll to position [135, 0]
click at [259, 719] on video at bounding box center [129, 749] width 259 height 129
drag, startPoint x: 836, startPoint y: 72, endPoint x: 1004, endPoint y: 66, distance: 168.2
click at [259, 685] on icon at bounding box center [240, 702] width 38 height 34
